Goal: Task Accomplishment & Management: Use online tool/utility

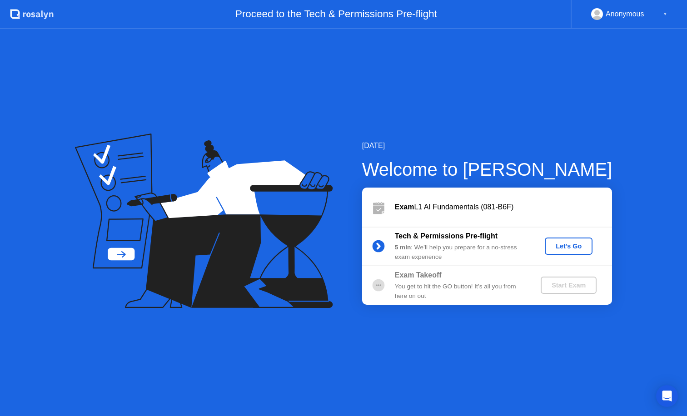
click at [567, 247] on div "Let's Go" at bounding box center [568, 246] width 40 height 7
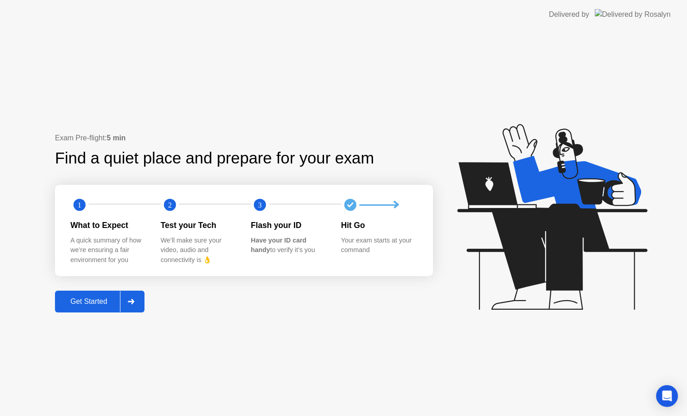
click at [84, 300] on div "Get Started" at bounding box center [89, 301] width 62 height 8
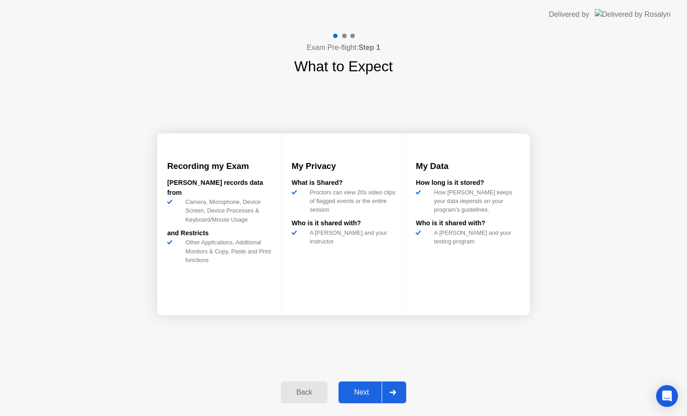
click at [365, 395] on div "Next" at bounding box center [361, 392] width 40 height 8
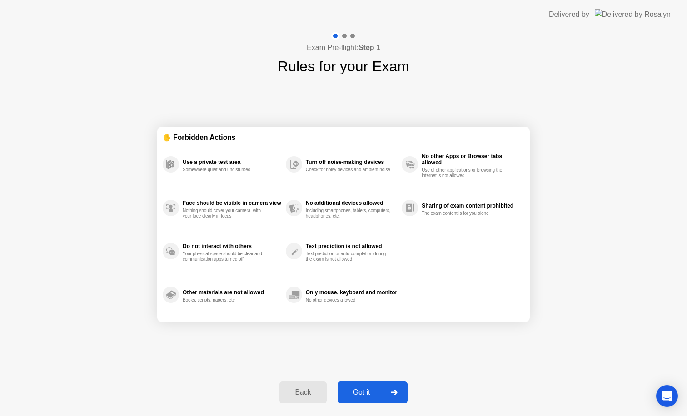
click at [362, 394] on div "Got it" at bounding box center [361, 392] width 43 height 8
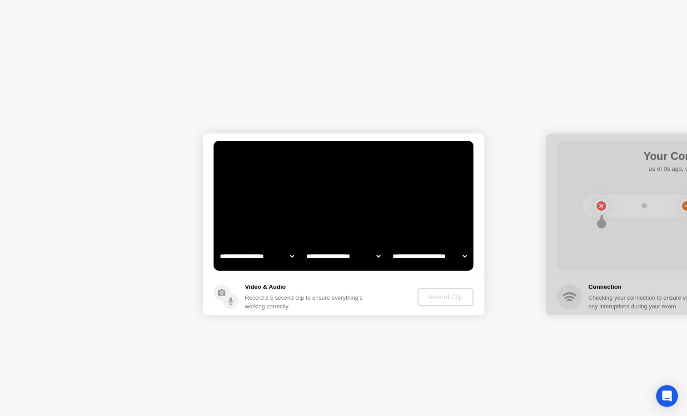
select select "**********"
select select "*******"
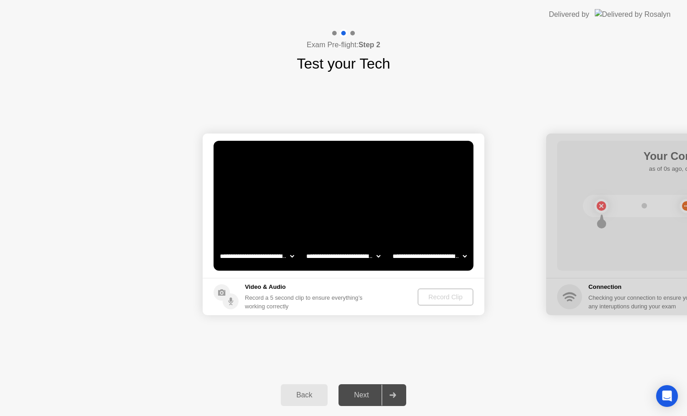
click at [357, 394] on div "Next" at bounding box center [361, 395] width 40 height 8
click at [367, 398] on div "Next" at bounding box center [361, 395] width 40 height 8
click at [442, 296] on div "Record Clip" at bounding box center [445, 296] width 49 height 7
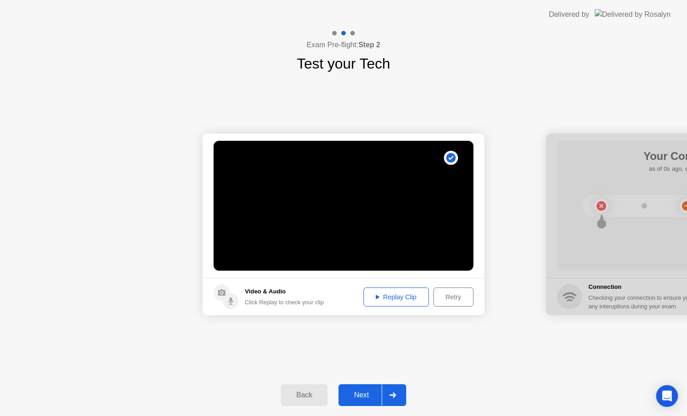
click at [387, 300] on div "Replay Clip" at bounding box center [395, 296] width 59 height 7
click at [361, 404] on button "Next" at bounding box center [372, 395] width 68 height 22
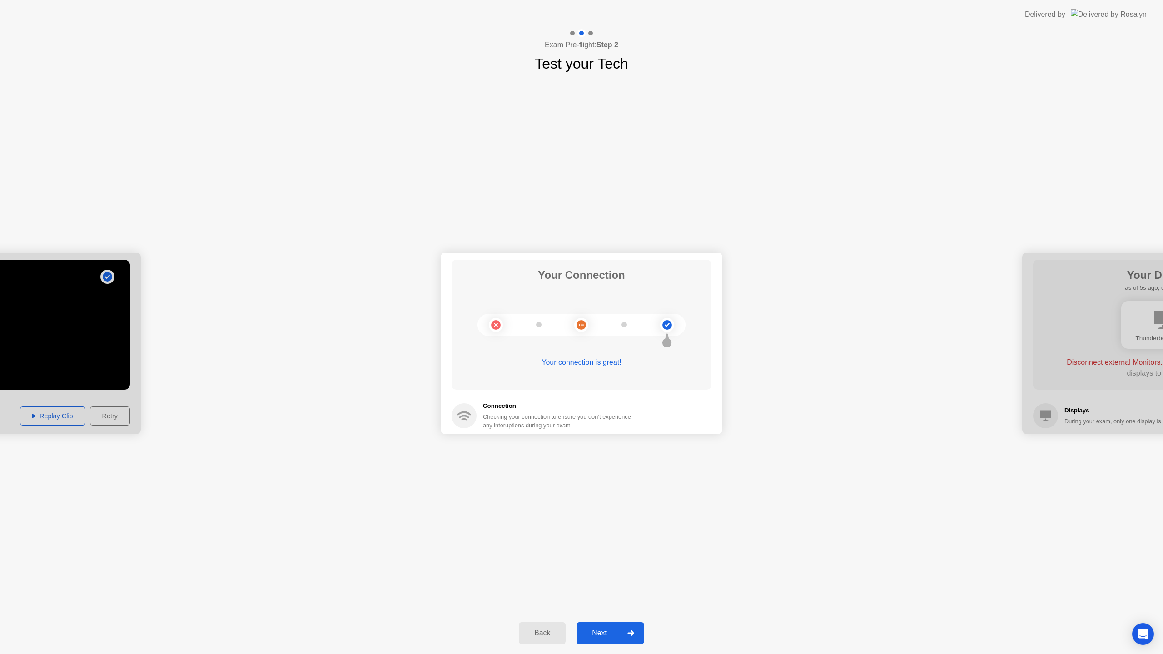
click at [608, 429] on div "Next" at bounding box center [599, 633] width 40 height 8
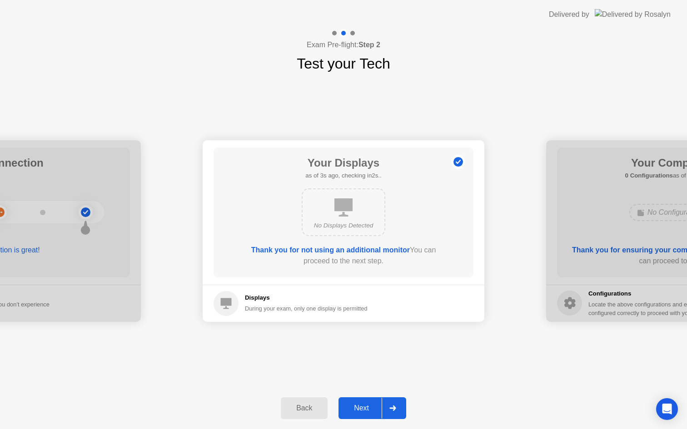
click at [363, 405] on div "Next" at bounding box center [361, 408] width 40 height 8
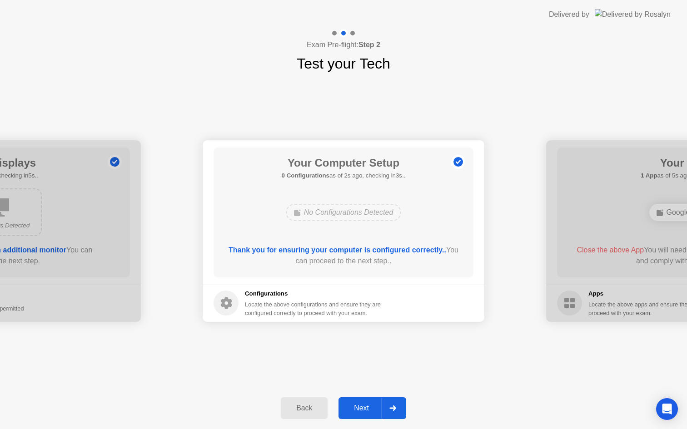
click at [363, 405] on div "Next" at bounding box center [361, 408] width 40 height 8
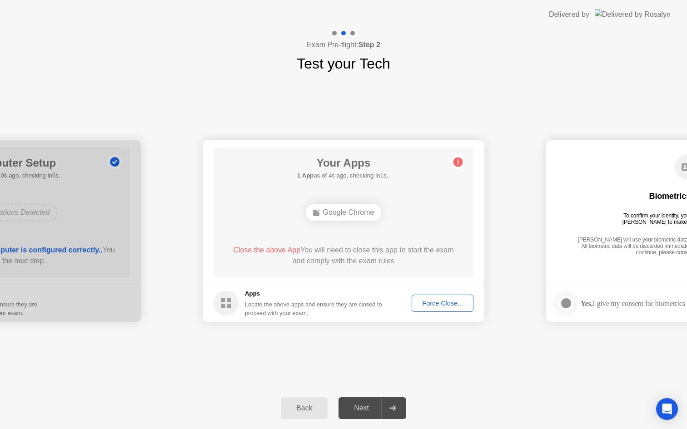
click at [445, 310] on button "Force Close..." at bounding box center [442, 303] width 62 height 17
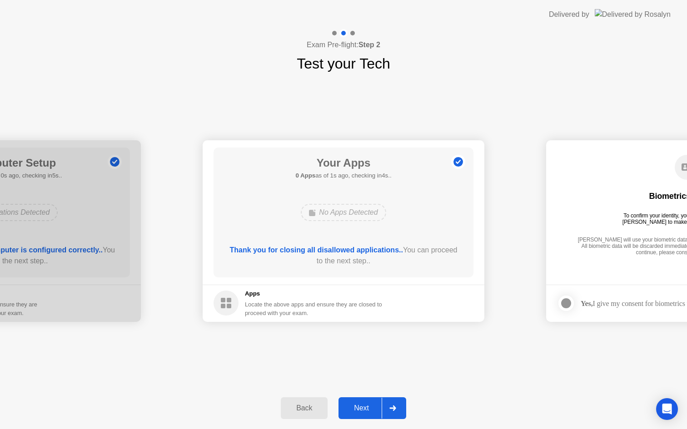
click at [360, 404] on div "Next" at bounding box center [361, 408] width 40 height 8
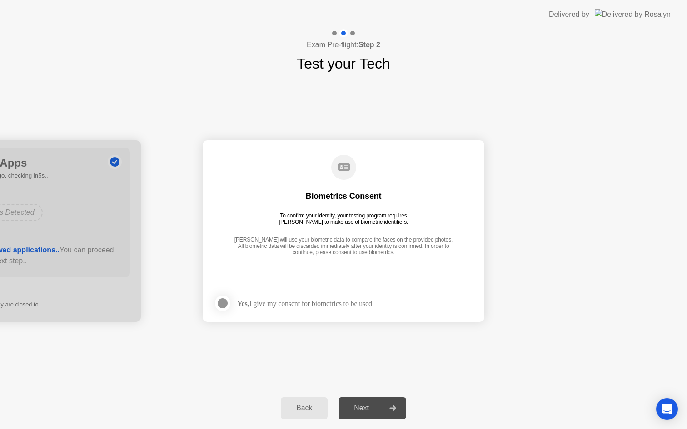
click at [222, 305] on div at bounding box center [222, 303] width 11 height 11
click at [366, 406] on div "Next" at bounding box center [361, 408] width 40 height 8
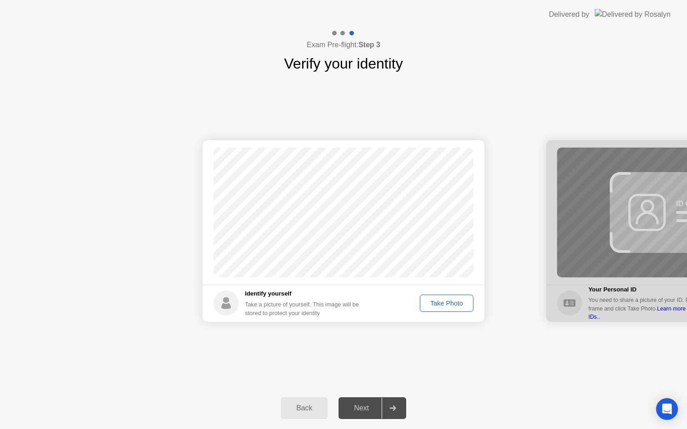
click at [449, 301] on div "Take Photo" at bounding box center [446, 303] width 47 height 7
click at [357, 407] on div "Next" at bounding box center [361, 408] width 40 height 8
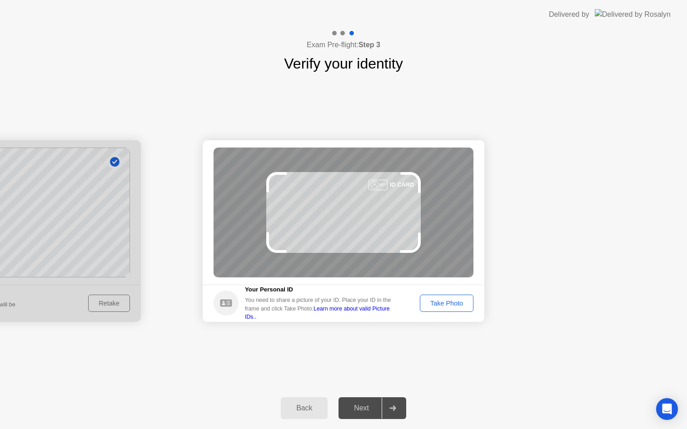
click at [453, 302] on div "Take Photo" at bounding box center [446, 303] width 47 height 7
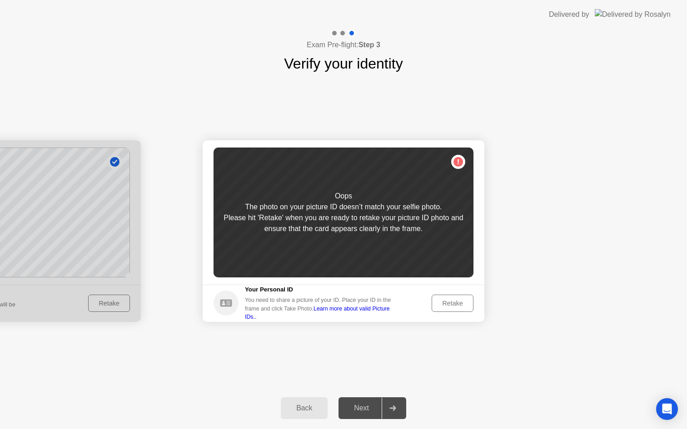
click at [380, 313] on link "Learn more about valid Picture IDs.." at bounding box center [317, 313] width 145 height 15
click at [450, 303] on div "Retake" at bounding box center [452, 303] width 35 height 7
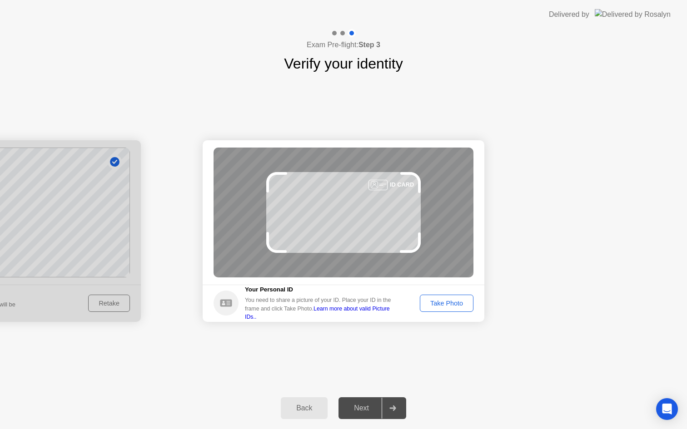
click at [448, 305] on div "Take Photo" at bounding box center [446, 303] width 47 height 7
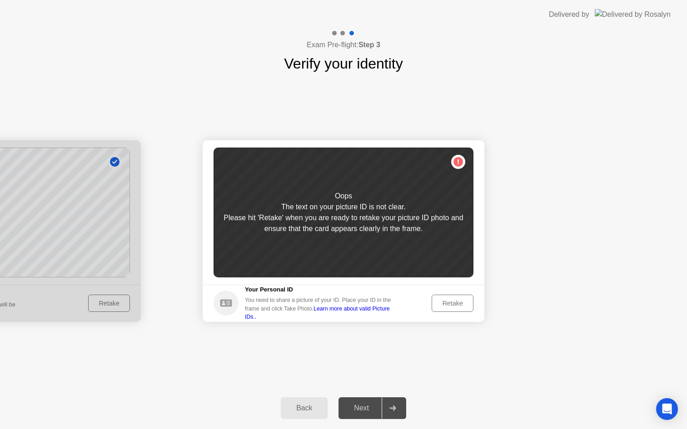
click at [445, 302] on div "Retake" at bounding box center [452, 303] width 35 height 7
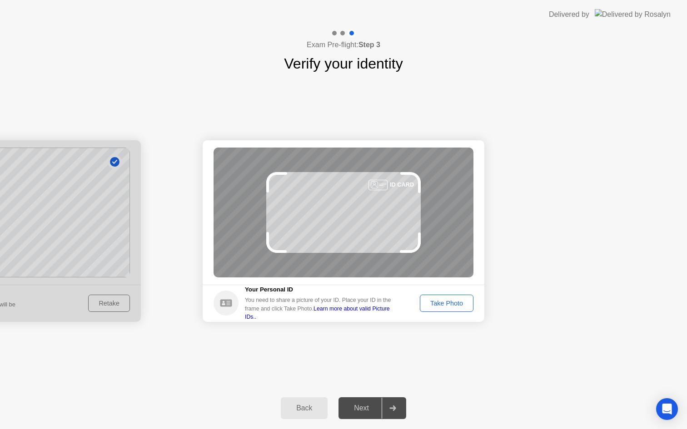
click at [445, 302] on div "Take Photo" at bounding box center [446, 303] width 47 height 7
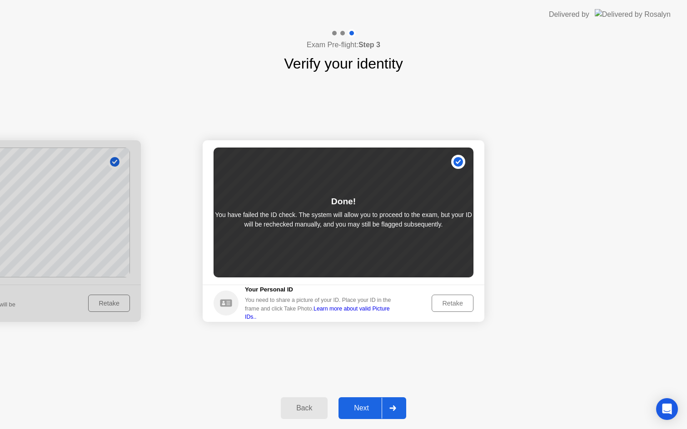
click at [445, 302] on div "Retake" at bounding box center [452, 303] width 35 height 7
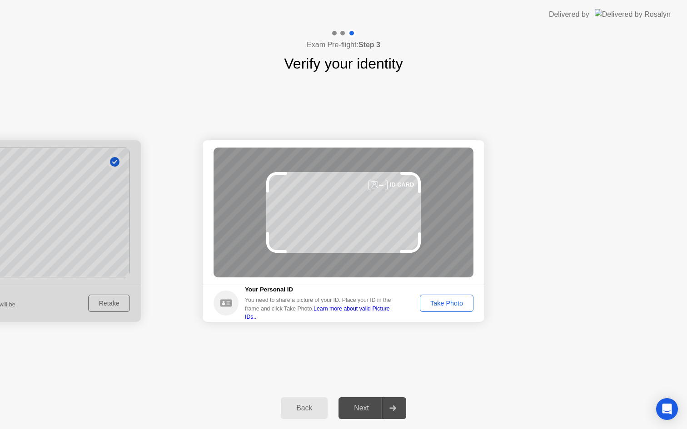
click at [435, 303] on div "Take Photo" at bounding box center [446, 303] width 47 height 7
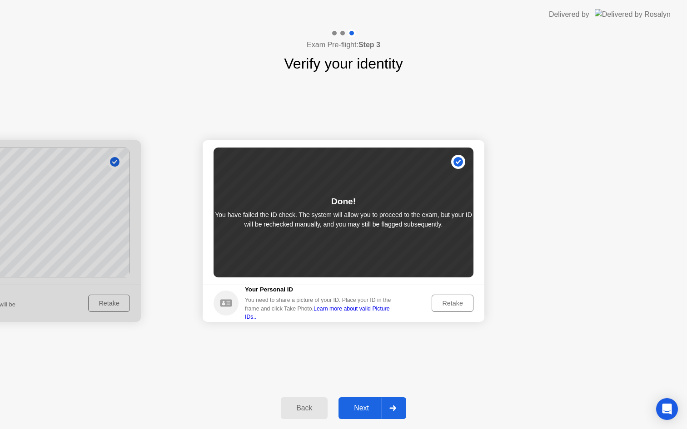
click at [358, 405] on div "Next" at bounding box center [361, 408] width 40 height 8
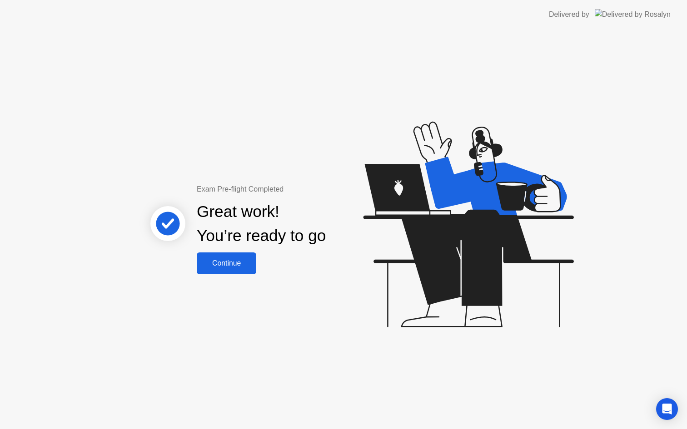
click at [236, 267] on div "Continue" at bounding box center [226, 263] width 54 height 8
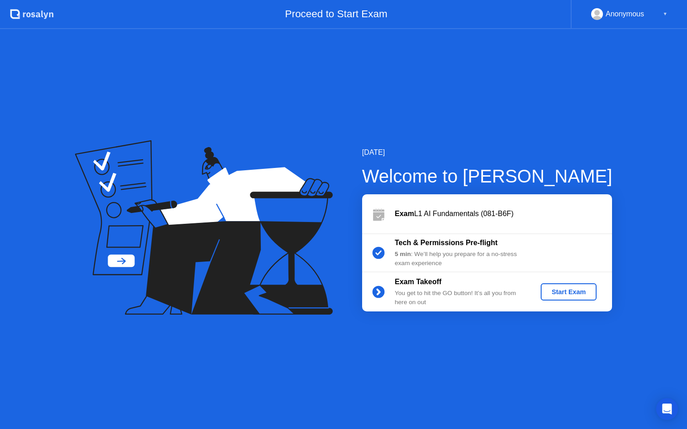
click at [557, 285] on button "Start Exam" at bounding box center [568, 291] width 56 height 17
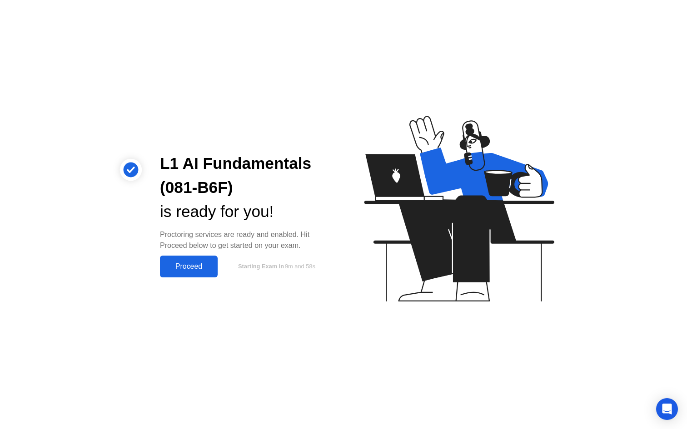
click at [196, 266] on div "Proceed" at bounding box center [189, 266] width 52 height 8
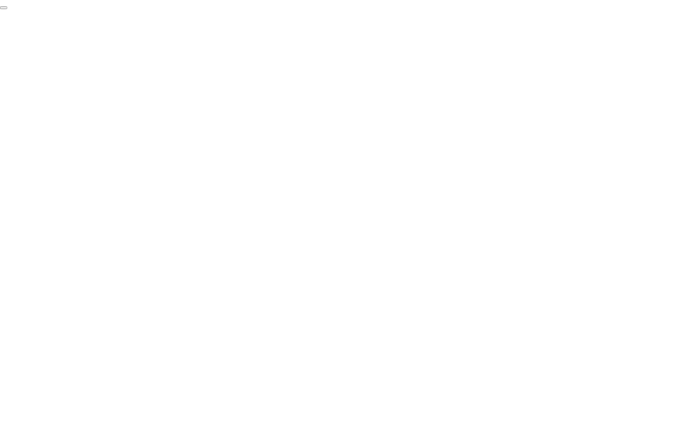
click div "End Proctoring Session"
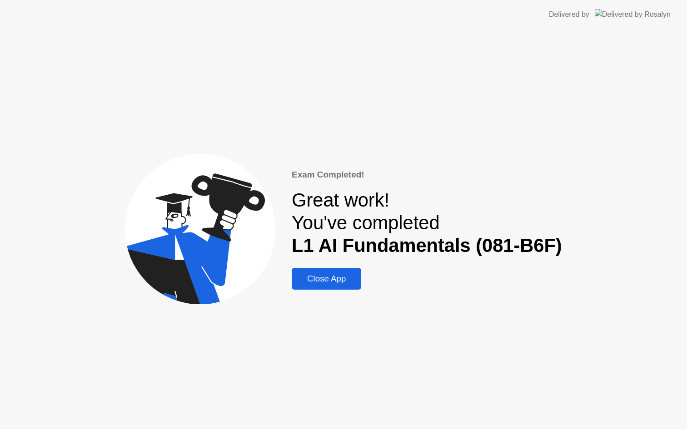
click at [327, 278] on div "Close App" at bounding box center [326, 279] width 64 height 10
